Goal: Submit feedback/report problem

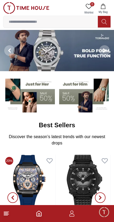
click at [100, 214] on span "Minimize live chat window" at bounding box center [103, 211] width 15 height 15
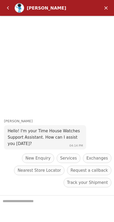
scroll to position [50, 0]
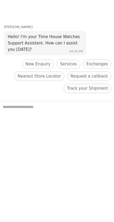
click at [95, 91] on span "Track your Shipment" at bounding box center [87, 88] width 41 height 6
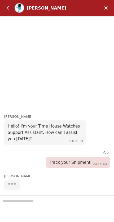
click at [51, 205] on div at bounding box center [57, 208] width 114 height 27
click at [47, 201] on div at bounding box center [57, 208] width 114 height 27
click at [32, 201] on div at bounding box center [57, 208] width 114 height 27
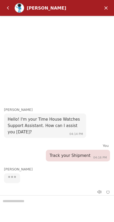
click at [46, 206] on div at bounding box center [57, 208] width 114 height 27
click at [46, 202] on div at bounding box center [57, 208] width 114 height 27
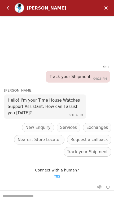
click at [58, 177] on em "Yes" at bounding box center [57, 176] width 6 height 5
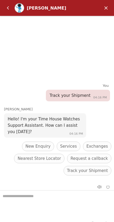
click at [28, 198] on textarea "We are here to help you" at bounding box center [57, 203] width 114 height 26
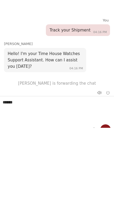
scroll to position [285, 0]
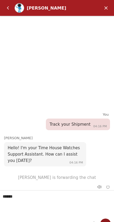
click at [80, 197] on textarea "******" at bounding box center [57, 203] width 114 height 26
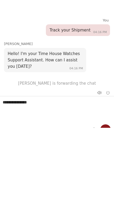
type textarea "**********"
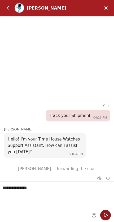
scroll to position [9, 0]
click at [106, 216] on em "Send" at bounding box center [105, 215] width 11 height 11
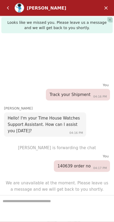
scroll to position [534, 0]
click at [105, 8] on em "Minimize" at bounding box center [105, 8] width 11 height 11
